Goal: Task Accomplishment & Management: Manage account settings

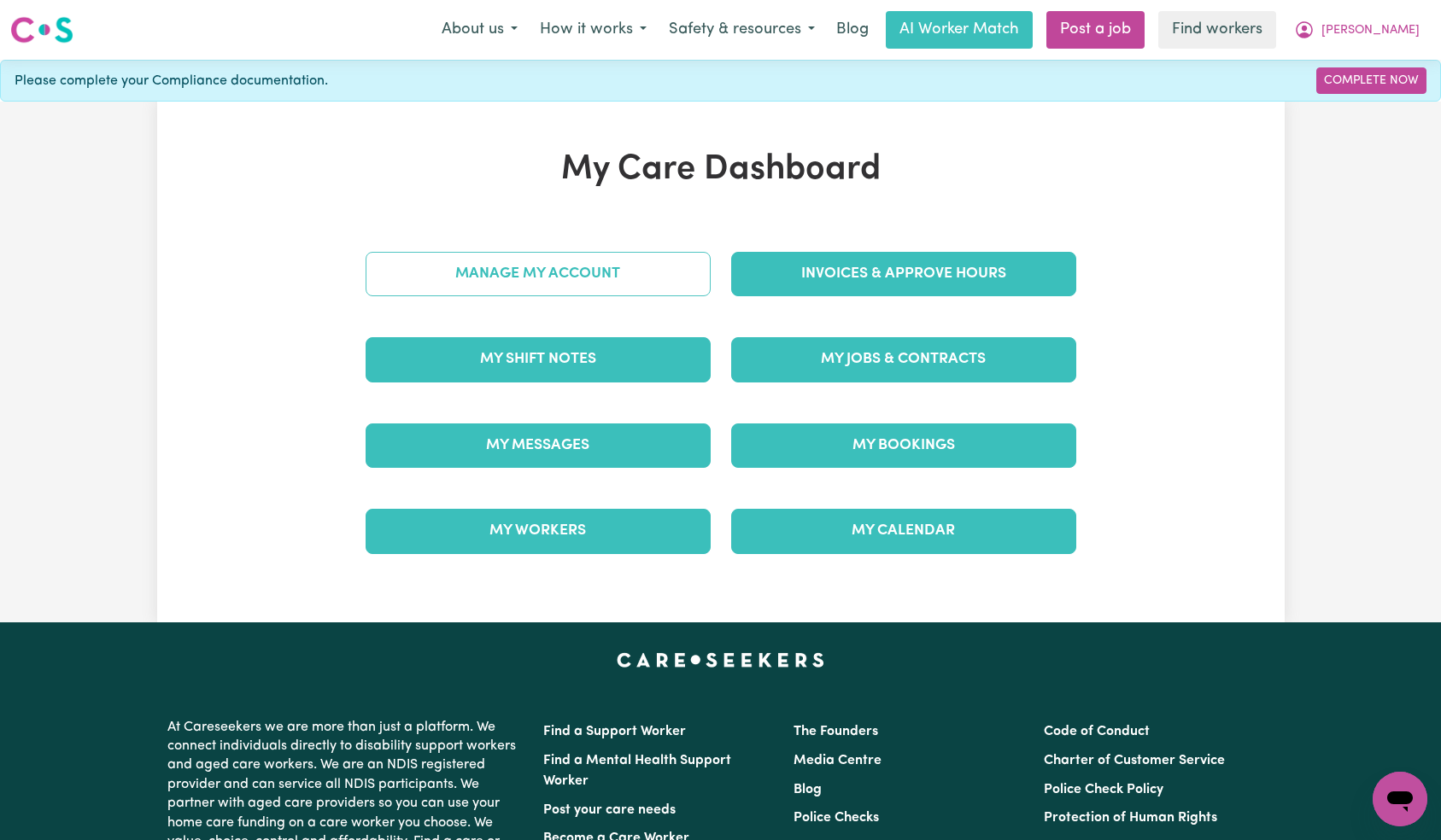
click at [643, 286] on link "Manage My Account" at bounding box center [539, 275] width 345 height 45
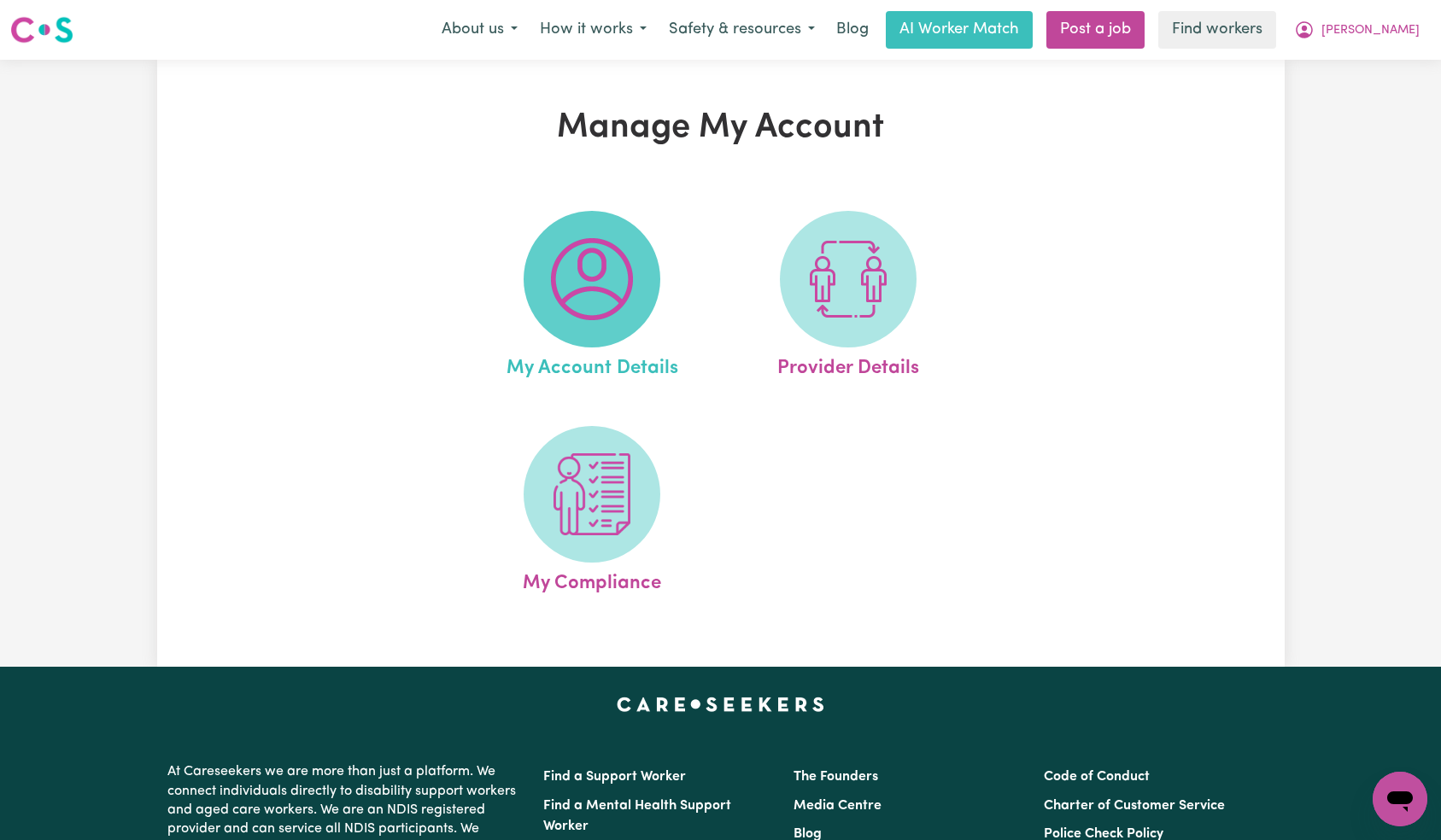
click at [611, 274] on img at bounding box center [593, 279] width 82 height 82
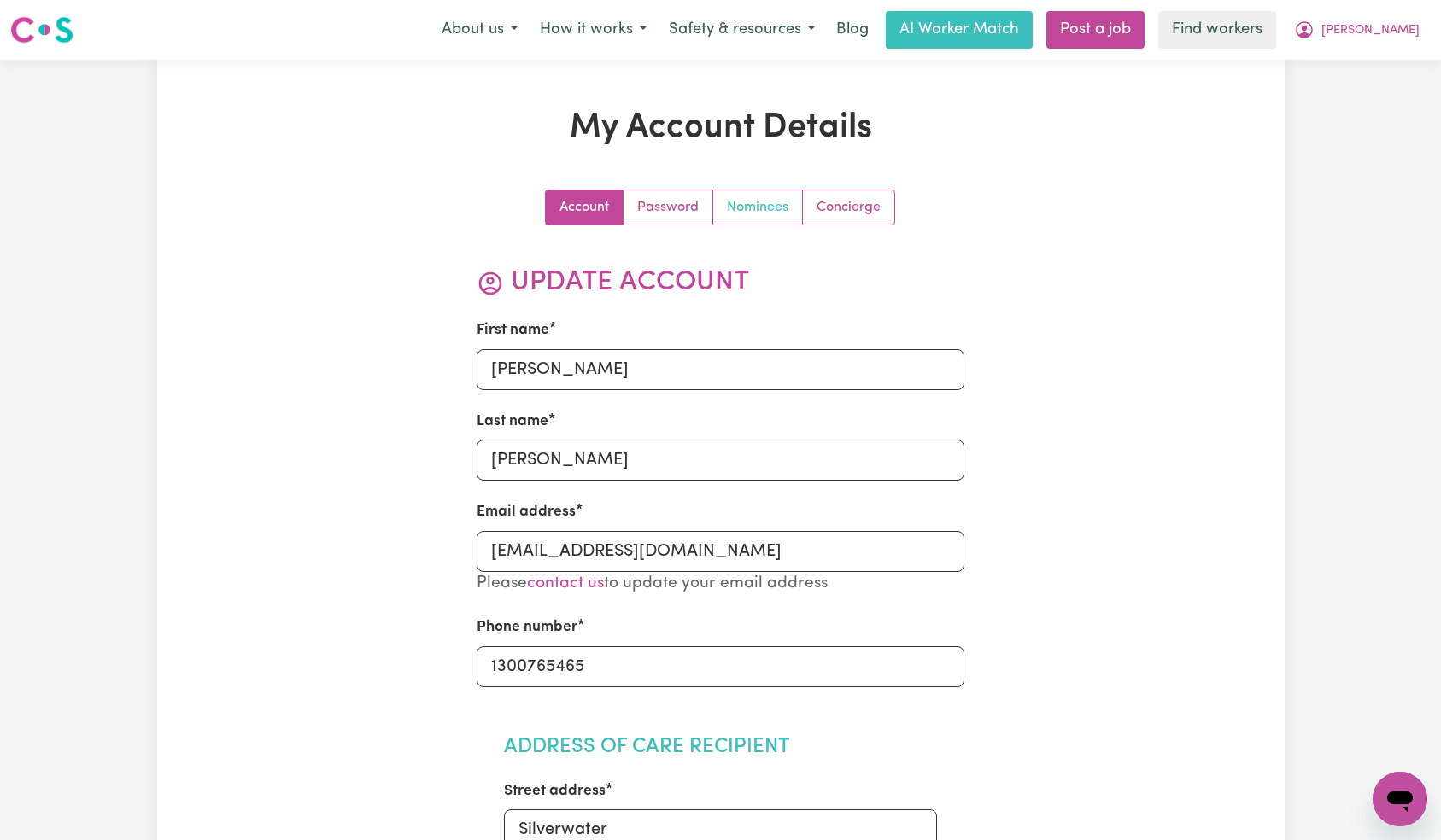
click at [750, 216] on link "Nominees" at bounding box center [758, 208] width 90 height 34
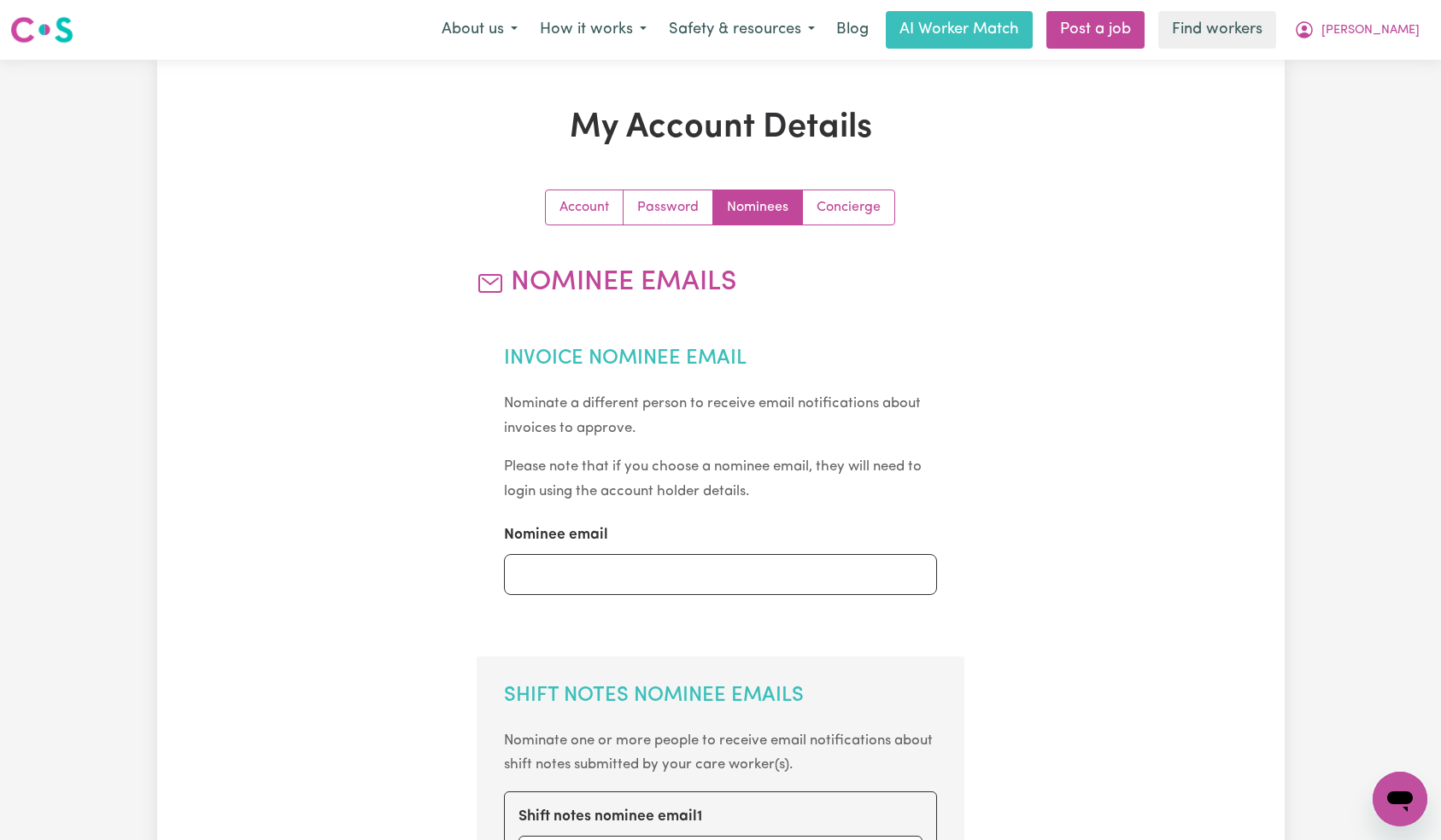
scroll to position [295, 0]
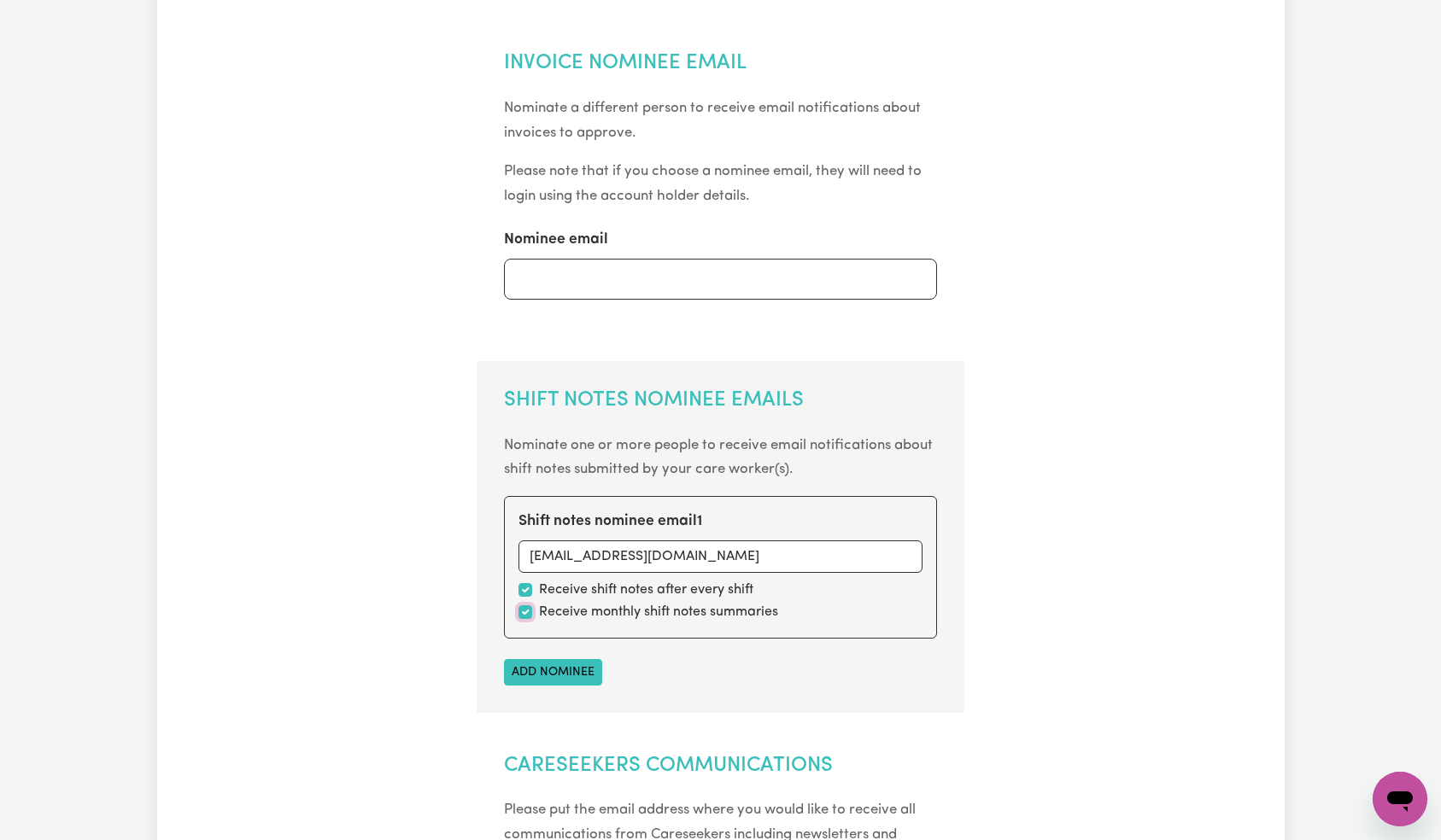
click at [523, 612] on input "checkbox" at bounding box center [524, 612] width 13 height 13
checkbox input "false"
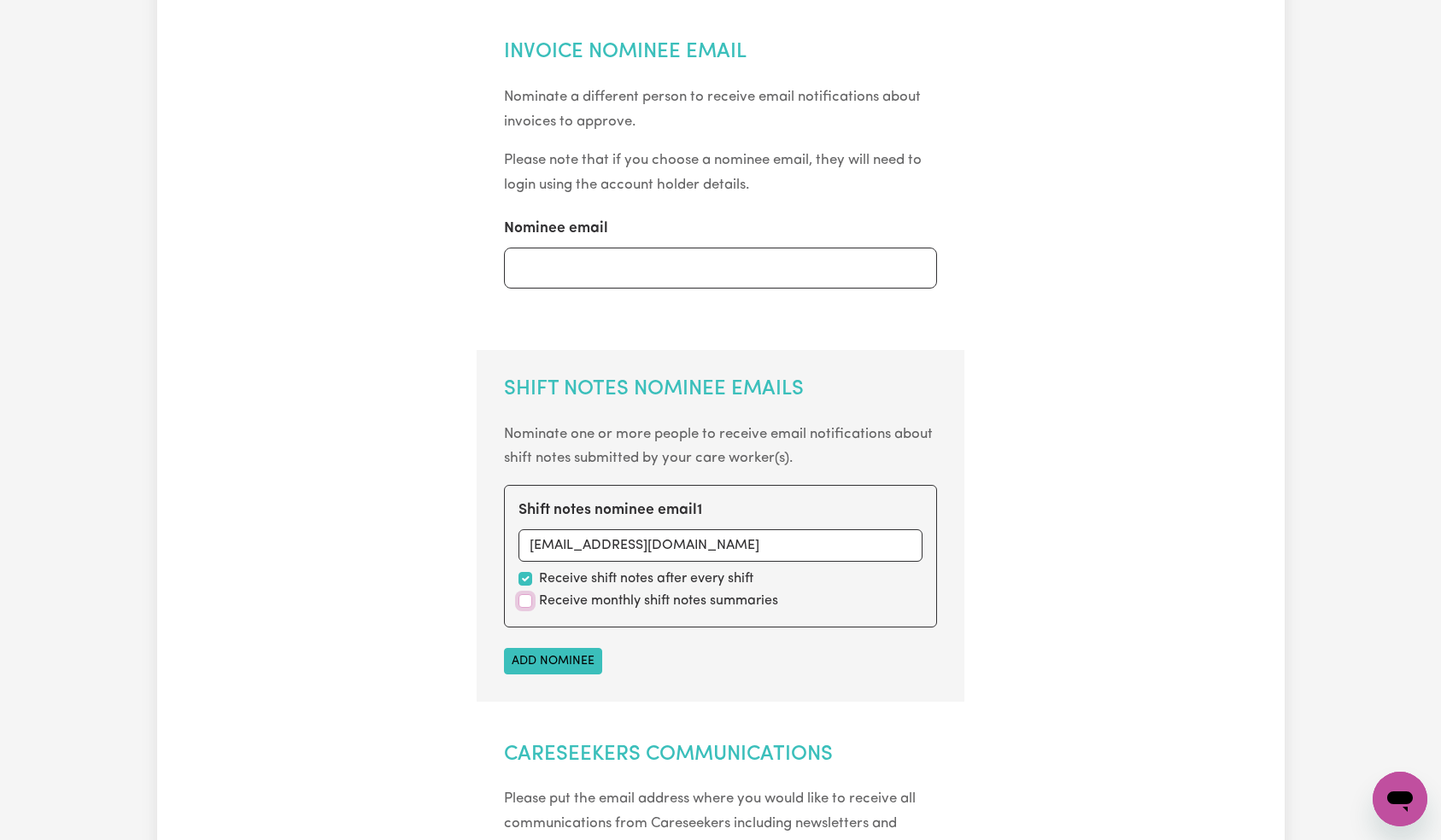
scroll to position [504, 0]
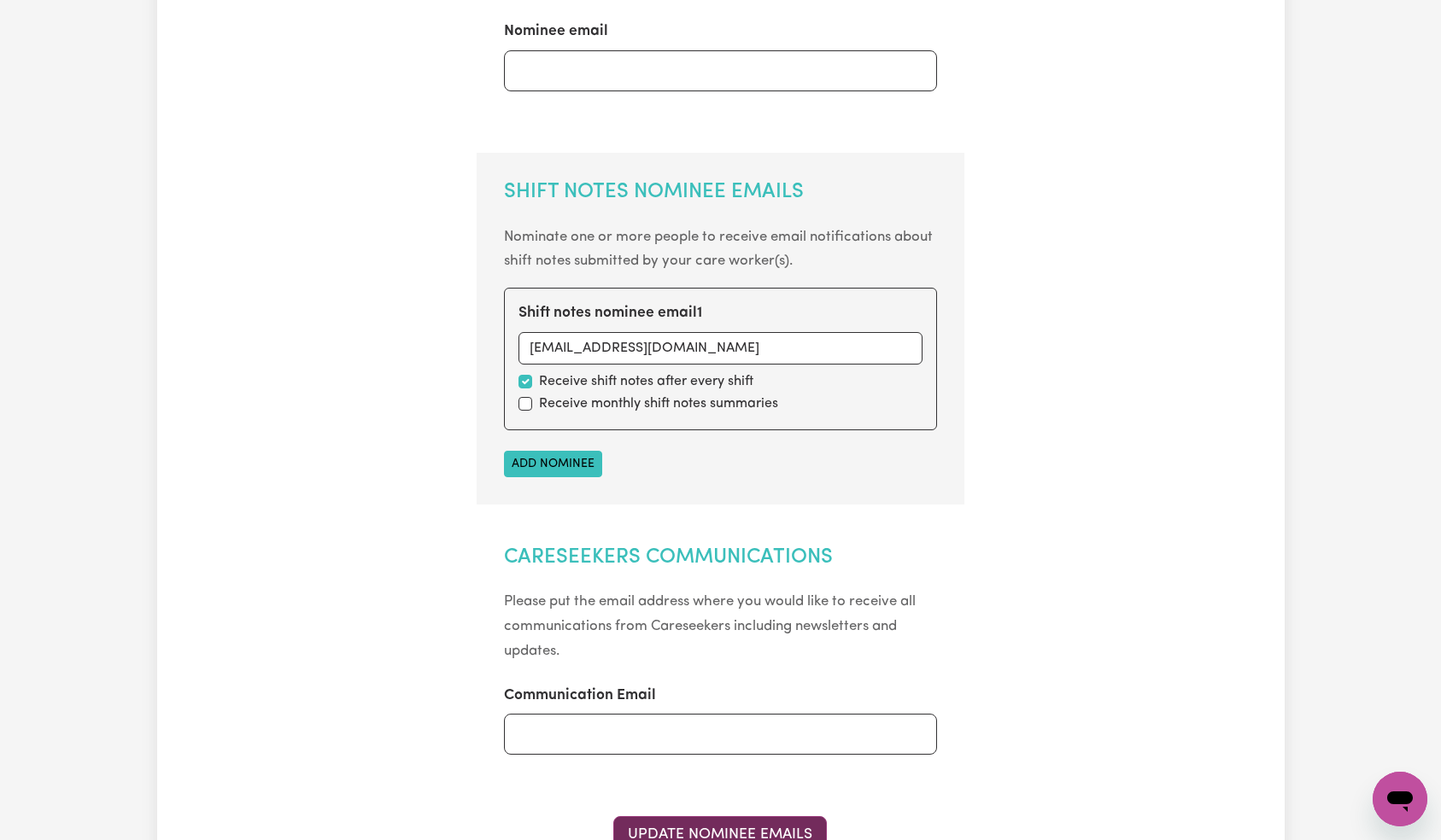
click at [737, 818] on button "Update Nominee Emails" at bounding box center [720, 836] width 214 height 38
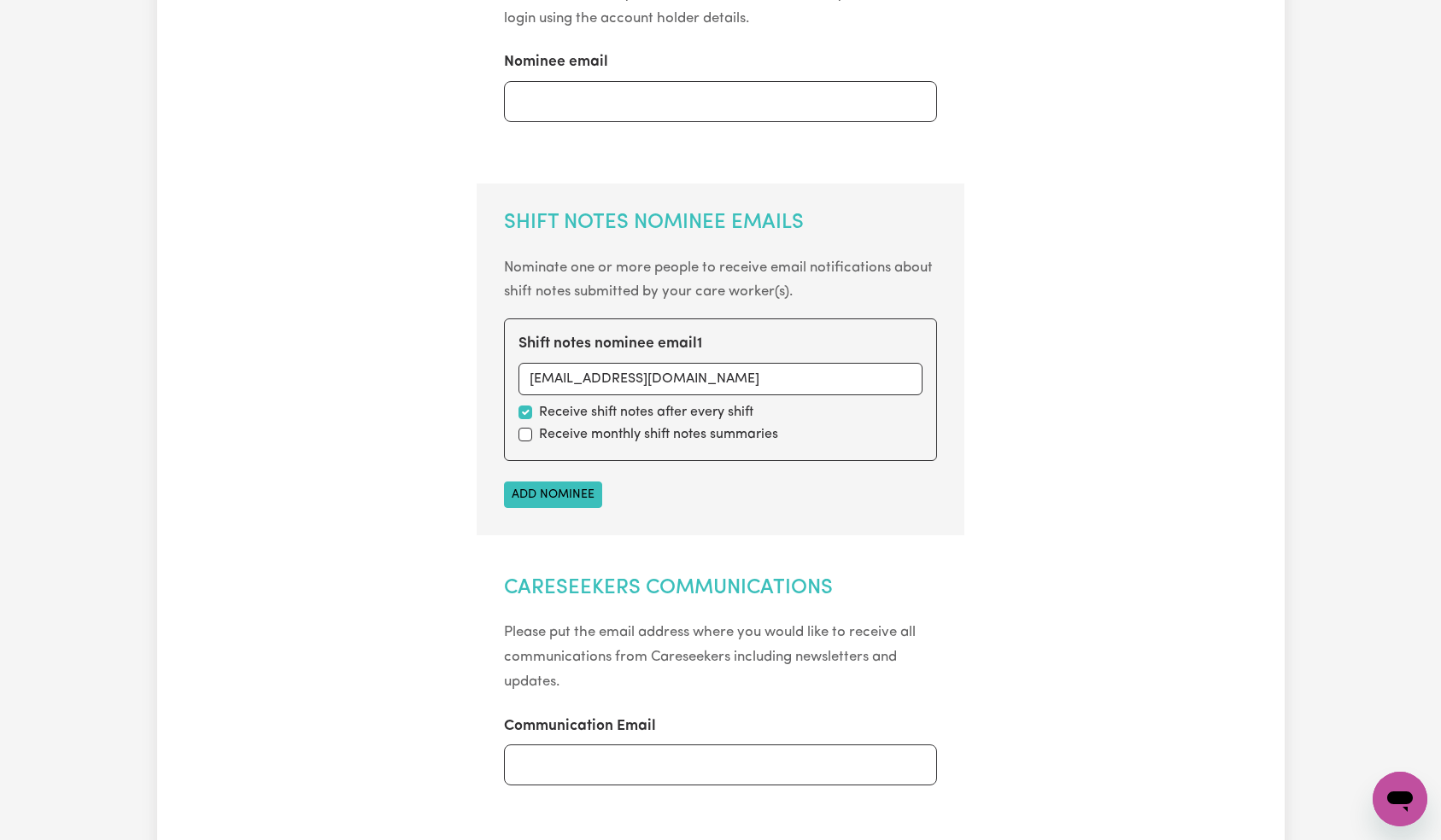
scroll to position [0, 0]
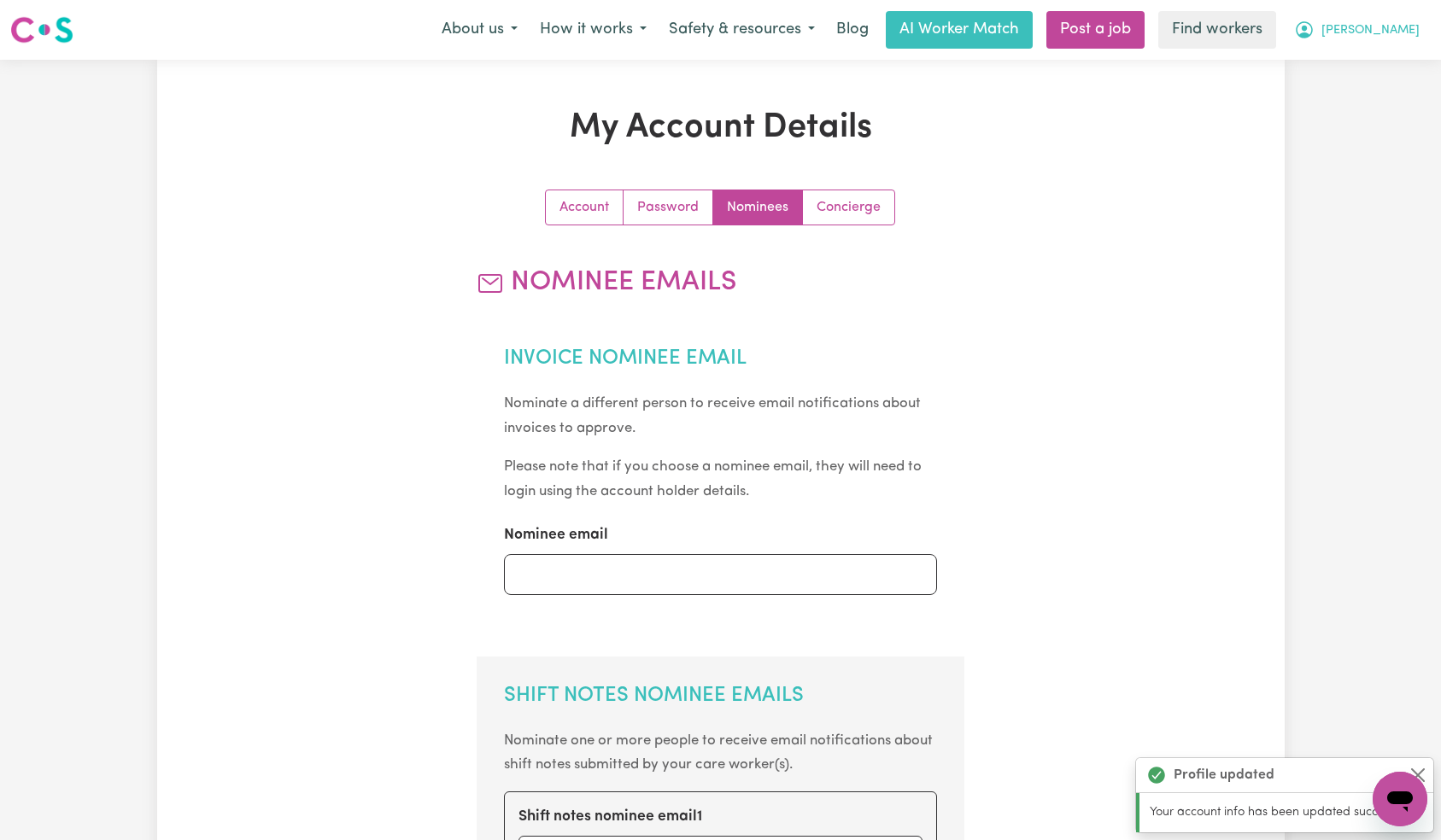
click at [1376, 25] on span "[PERSON_NAME]" at bounding box center [1371, 30] width 98 height 19
click at [1363, 101] on link "Logout" at bounding box center [1362, 98] width 135 height 32
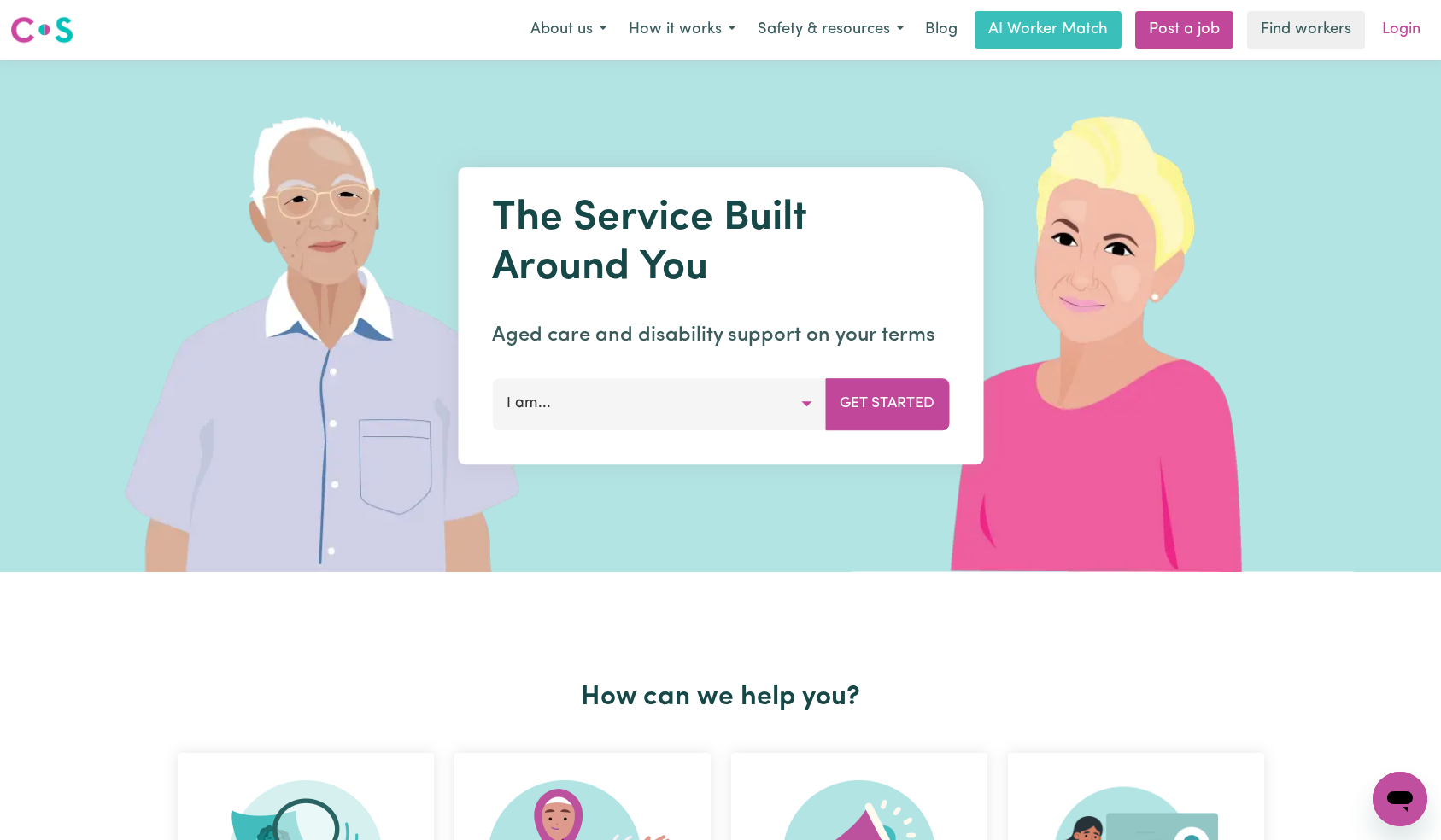
click at [1395, 31] on link "Login" at bounding box center [1402, 30] width 59 height 38
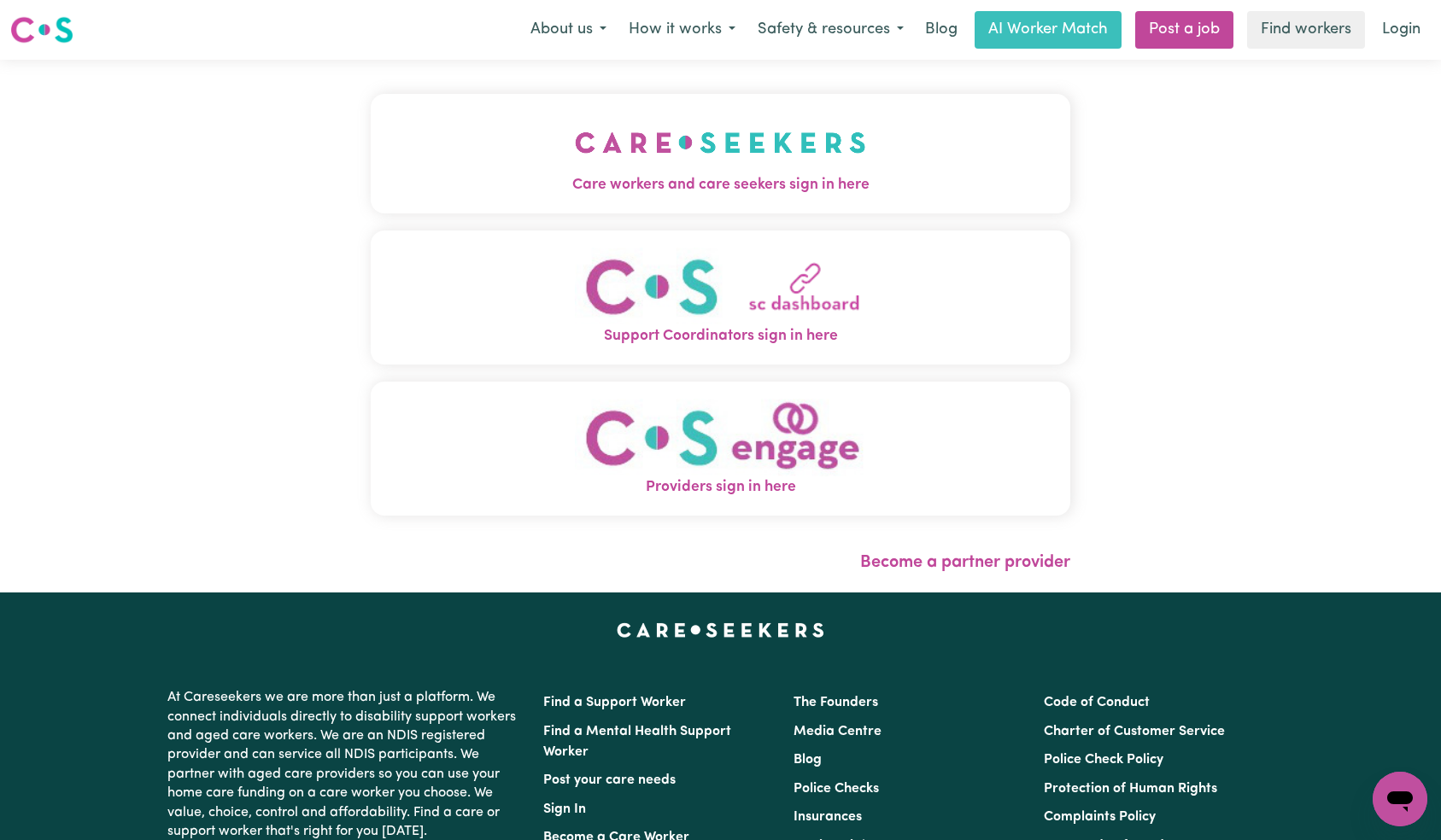
click at [575, 111] on img "Care workers and care seekers sign in here" at bounding box center [720, 142] width 292 height 64
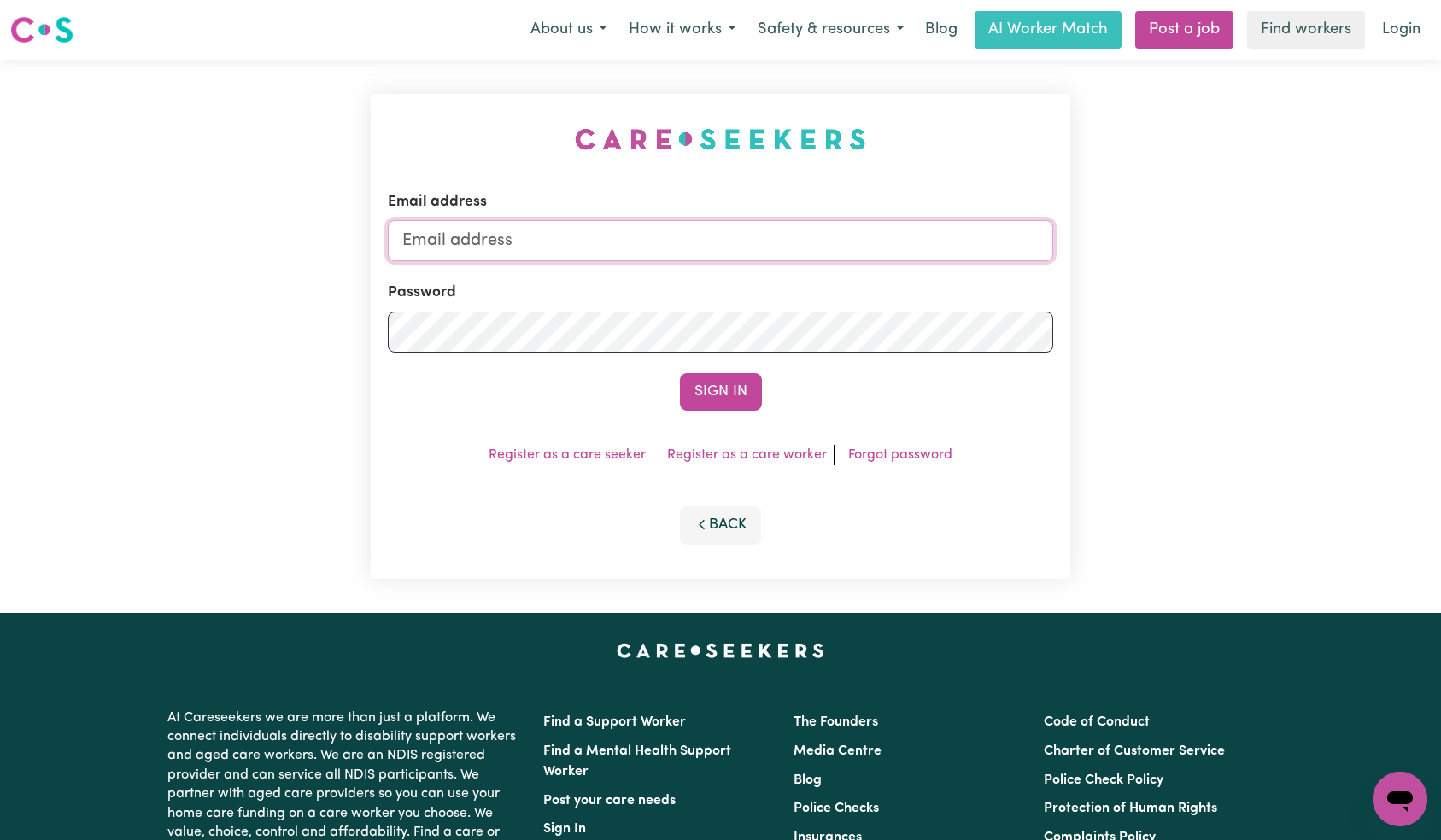
click at [726, 242] on input "Email address" at bounding box center [720, 241] width 667 height 41
paste input "[EMAIL_ADDRESS][DOMAIN_NAME]"
type input "[EMAIL_ADDRESS][DOMAIN_NAME]"
click at [752, 388] on button "Sign In" at bounding box center [721, 392] width 82 height 38
